Goal: Download file/media

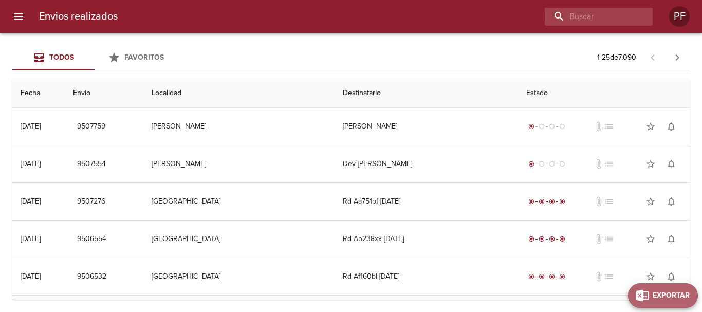
click at [690, 302] on button "Exportar" at bounding box center [663, 295] width 70 height 25
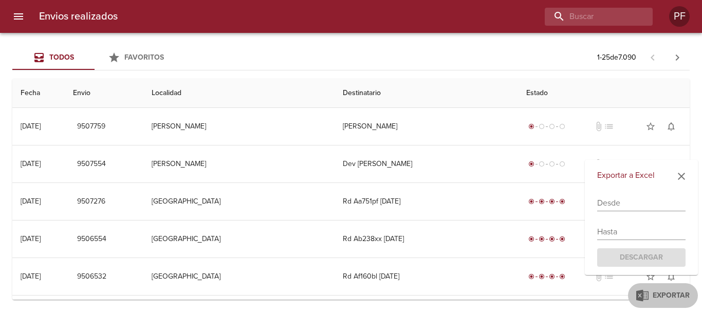
click at [629, 209] on input "text" at bounding box center [641, 203] width 88 height 16
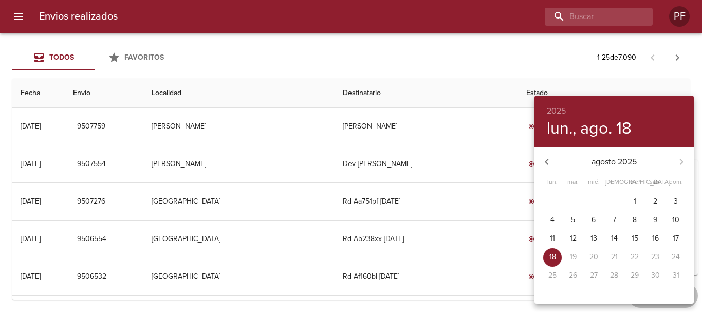
click at [548, 238] on span "11" at bounding box center [552, 238] width 19 height 10
type input "[DATE]"
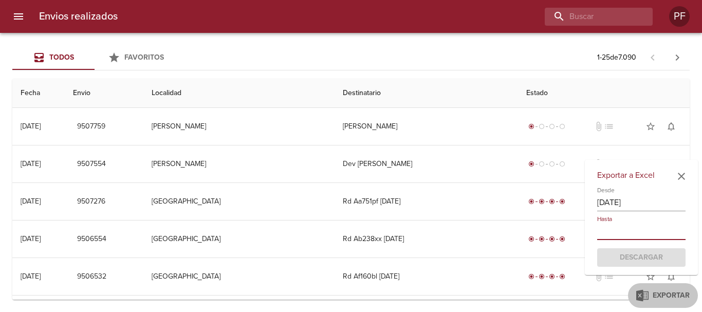
click at [619, 227] on input "text" at bounding box center [641, 232] width 88 height 16
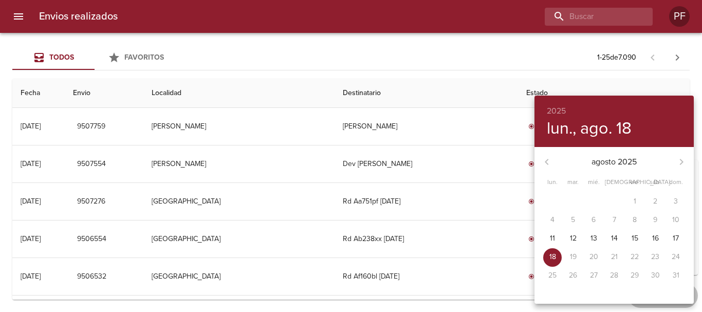
click at [555, 254] on p "18" at bounding box center [552, 257] width 7 height 10
type input "[DATE]"
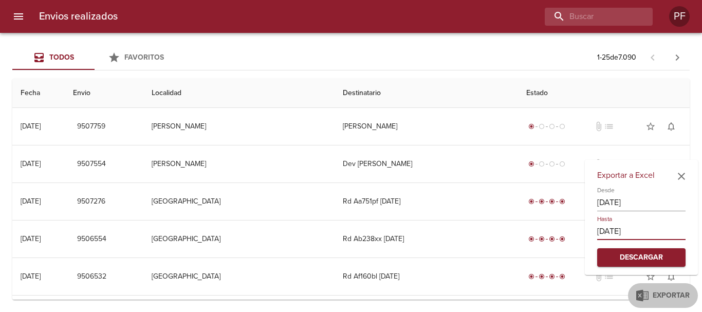
click at [637, 257] on span "Descargar" at bounding box center [641, 257] width 72 height 13
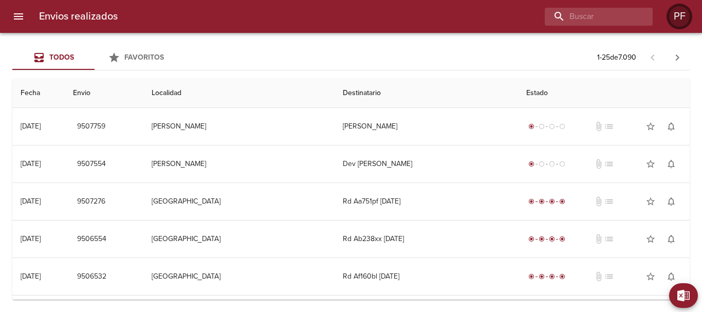
click at [672, 16] on div "PF" at bounding box center [679, 16] width 21 height 21
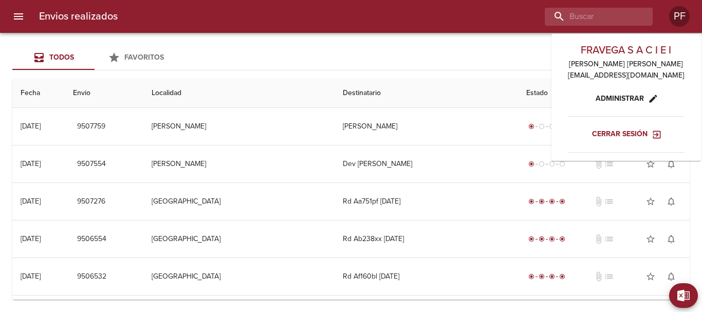
click at [630, 134] on span "Cerrar sesión" at bounding box center [626, 134] width 68 height 13
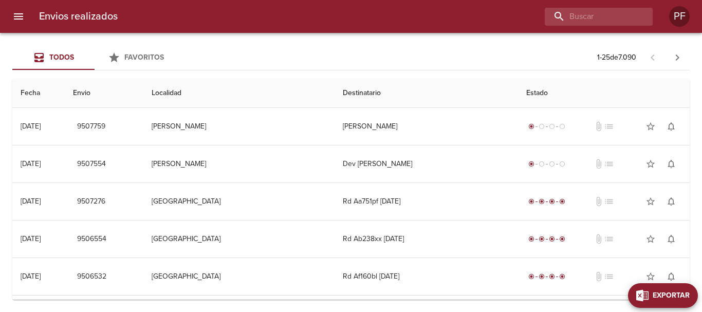
click at [688, 290] on span "Exportar" at bounding box center [671, 295] width 37 height 13
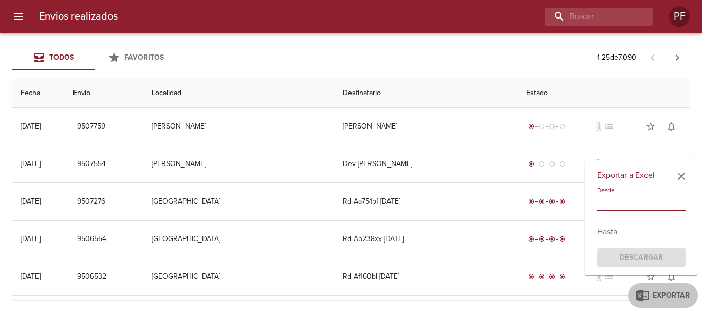
click at [622, 202] on input "text" at bounding box center [641, 203] width 88 height 16
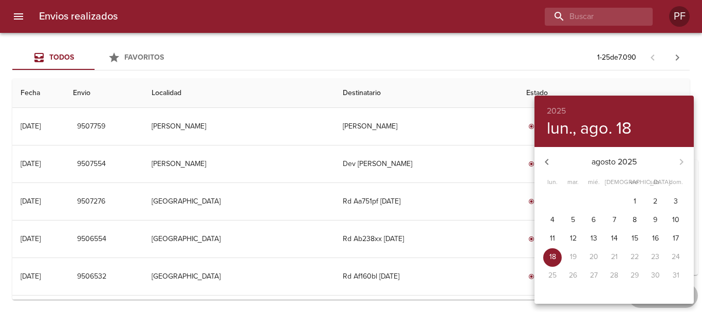
click at [549, 239] on span "11" at bounding box center [552, 238] width 19 height 10
type input "[DATE]"
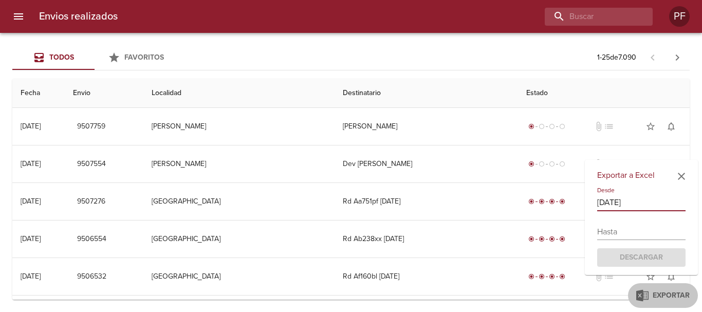
click at [617, 229] on input "text" at bounding box center [641, 232] width 88 height 16
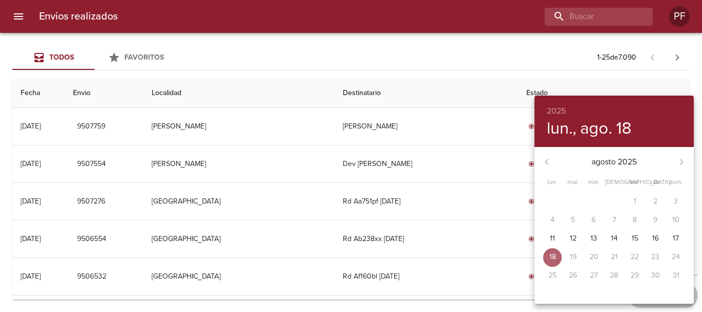
click at [555, 256] on p "18" at bounding box center [552, 257] width 7 height 10
type input "[DATE]"
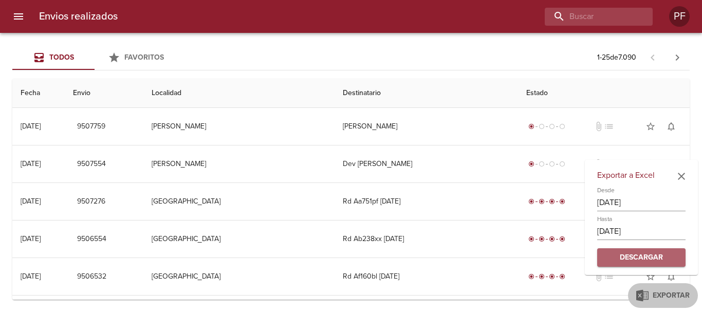
click at [632, 256] on span "Descargar" at bounding box center [641, 257] width 72 height 13
